Goal: Task Accomplishment & Management: Manage account settings

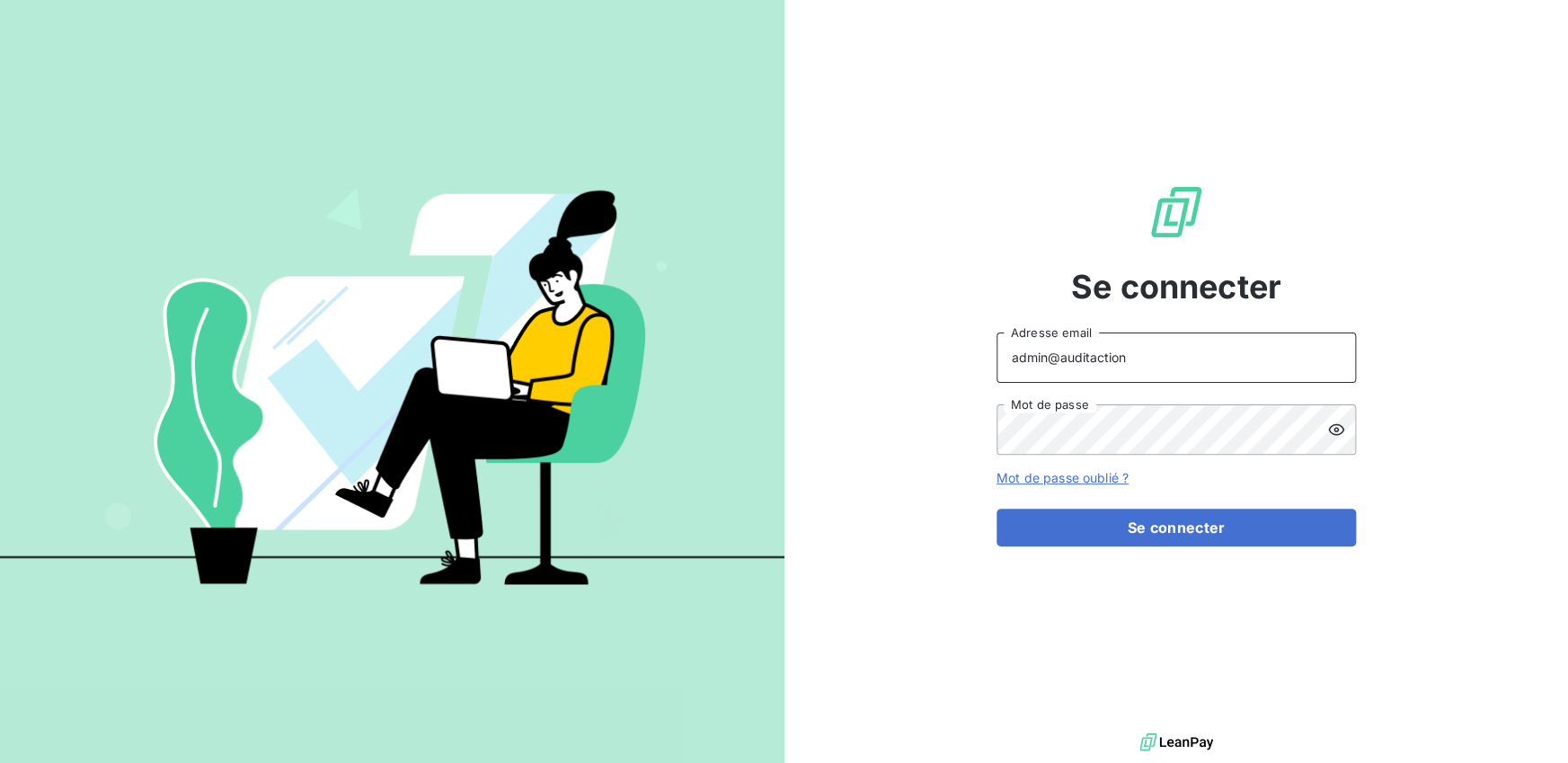
click at [1173, 369] on input "admin@auditaction" at bounding box center [1176, 357] width 359 height 50
type input "admin@talenzalteisauditiledefrance"
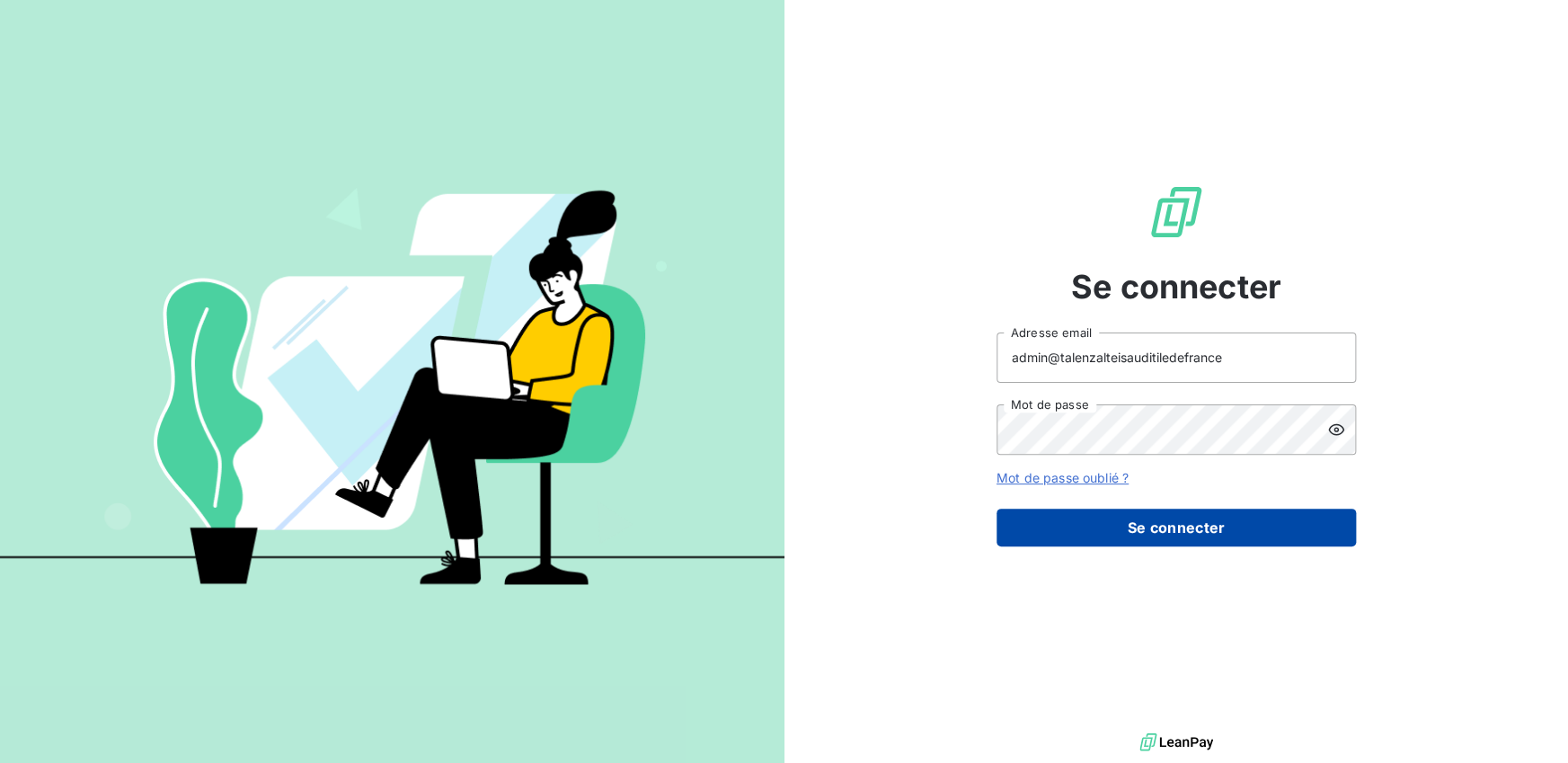
click at [1160, 522] on button "Se connecter" at bounding box center [1176, 527] width 359 height 37
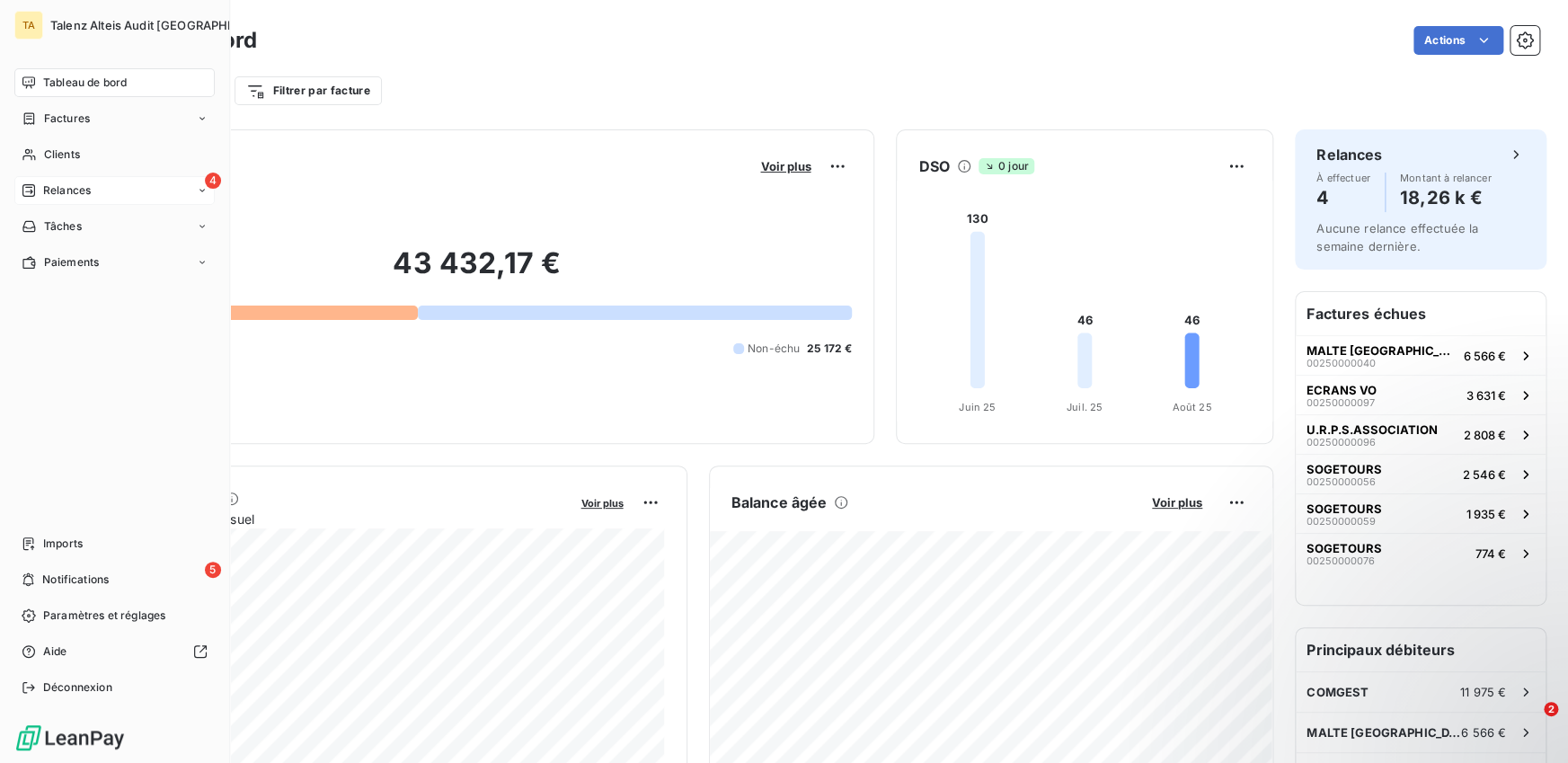
click at [70, 192] on span "Relances" at bounding box center [67, 191] width 47 height 16
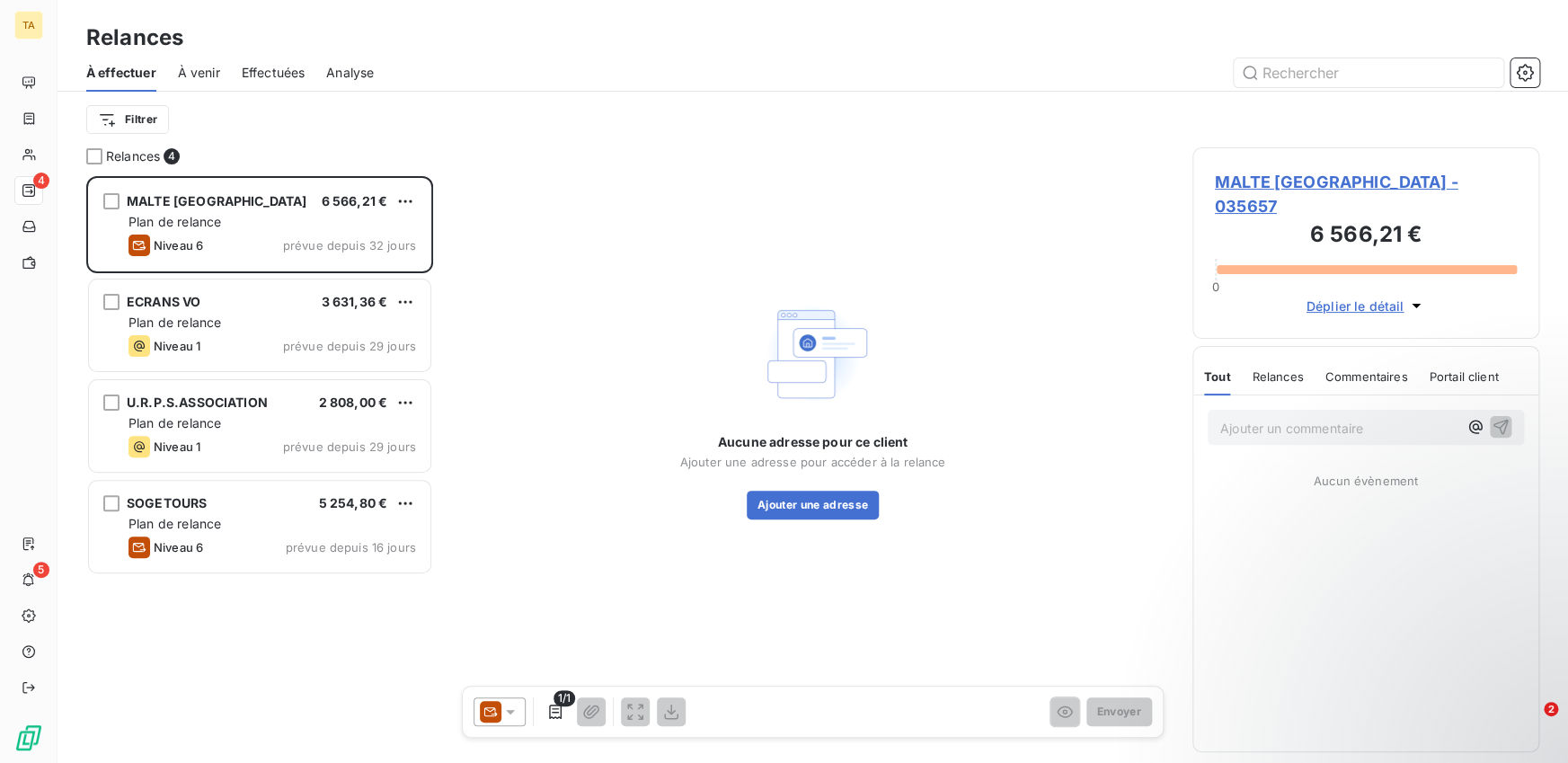
scroll to position [587, 347]
click at [267, 80] on span "Effectuées" at bounding box center [273, 73] width 64 height 18
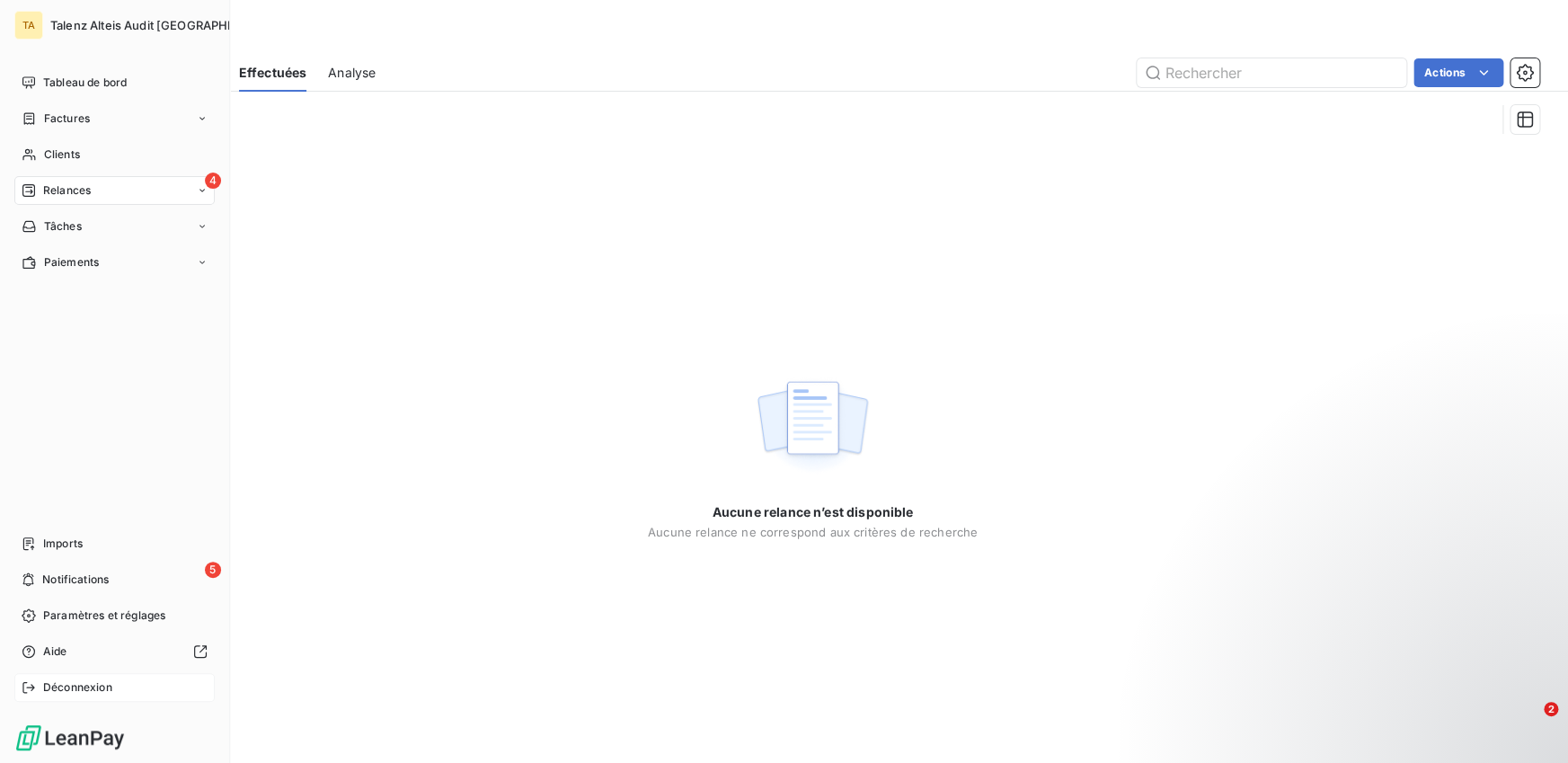
click at [50, 685] on span "Déconnexion" at bounding box center [77, 687] width 69 height 16
